Goal: Task Accomplishment & Management: Manage account settings

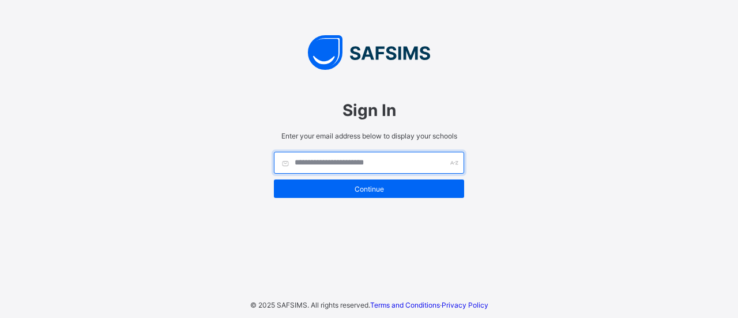
click at [308, 163] on input "text" at bounding box center [369, 163] width 190 height 22
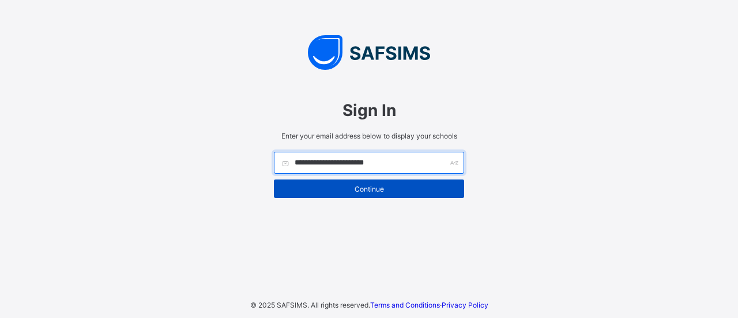
type input "**********"
click at [318, 191] on span "Continue" at bounding box center [368, 188] width 173 height 9
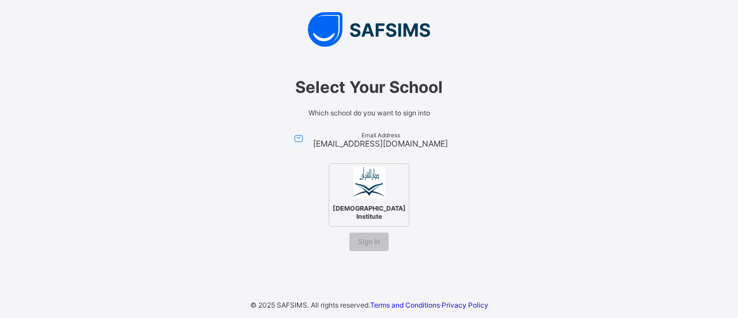
click at [379, 195] on img at bounding box center [369, 183] width 32 height 32
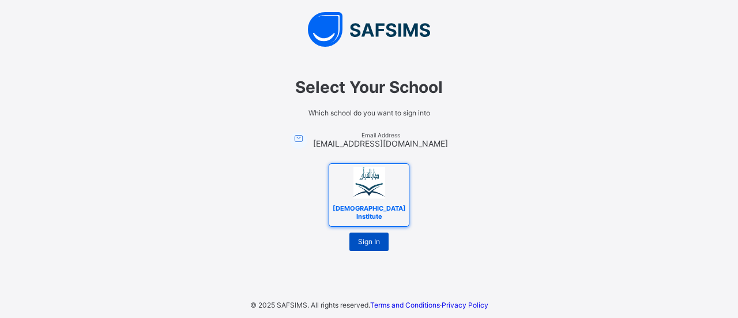
click at [369, 232] on div "Sign In" at bounding box center [368, 241] width 39 height 18
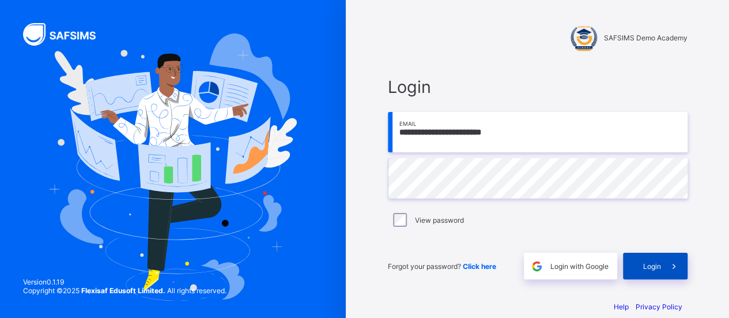
click at [651, 267] on span "Login" at bounding box center [652, 266] width 18 height 9
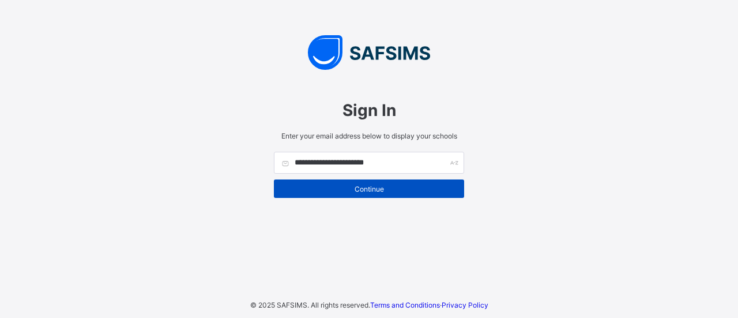
type input "**********"
click at [356, 182] on div "Continue" at bounding box center [369, 188] width 190 height 18
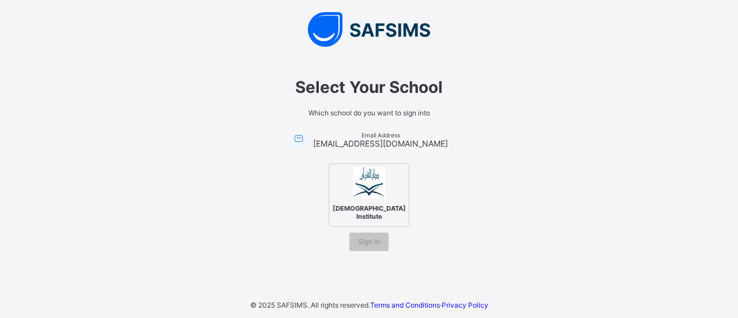
click at [360, 198] on img at bounding box center [369, 183] width 32 height 32
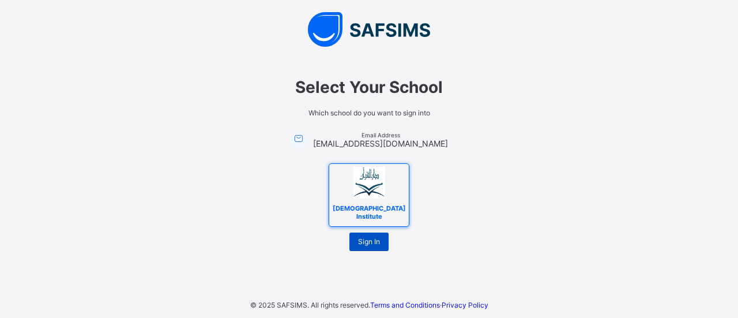
click at [372, 237] on span "Sign In" at bounding box center [369, 241] width 22 height 9
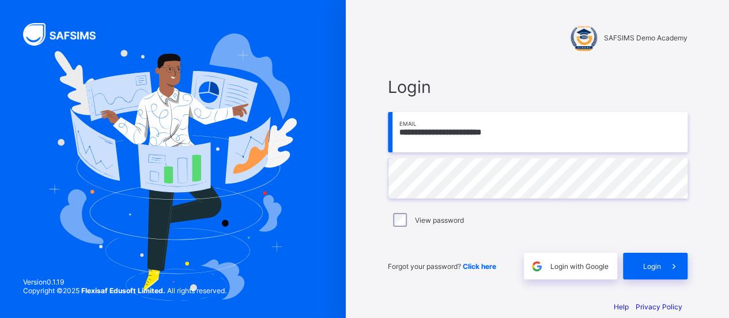
click at [412, 227] on div "View password" at bounding box center [538, 220] width 300 height 24
click at [669, 270] on span at bounding box center [674, 265] width 27 height 27
